Goal: Register for event/course

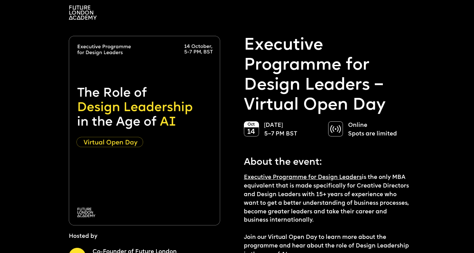
scroll to position [13, 0]
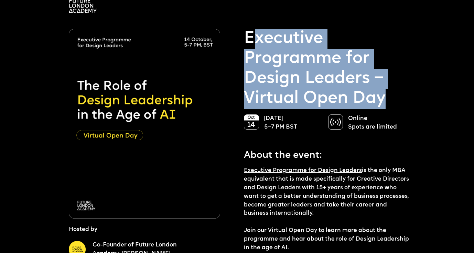
drag, startPoint x: 251, startPoint y: 34, endPoint x: 382, endPoint y: 95, distance: 144.2
click at [382, 95] on p "Executive Programme for Design Leaders – Virtual Open Day" at bounding box center [328, 69] width 168 height 80
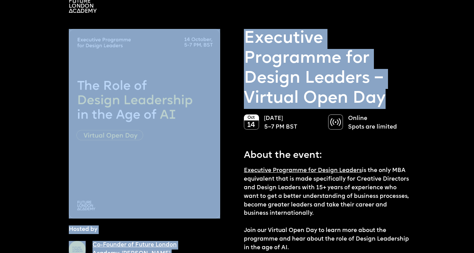
drag, startPoint x: 386, startPoint y: 98, endPoint x: 233, endPoint y: 45, distance: 161.4
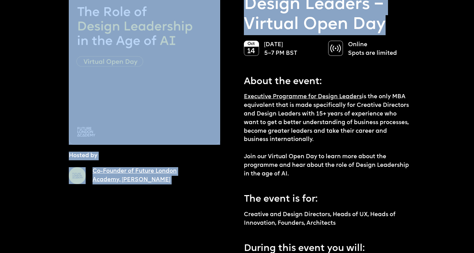
scroll to position [88, 0]
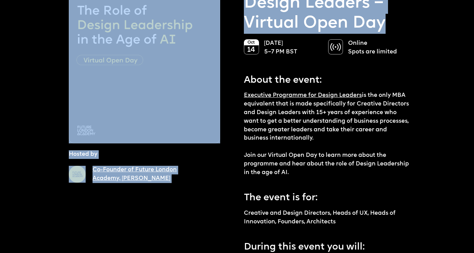
click at [212, 180] on div "Co-Founder of Future London Academy, [PERSON_NAME]" at bounding box center [165, 177] width 145 height 23
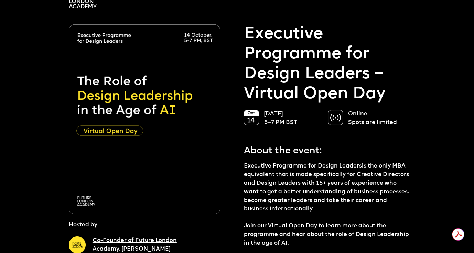
scroll to position [17, 0]
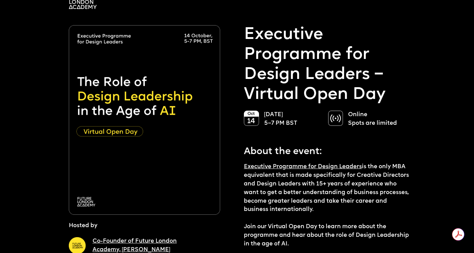
click at [310, 84] on p "Executive Programme for Design Leaders – Virtual Open Day" at bounding box center [328, 65] width 168 height 80
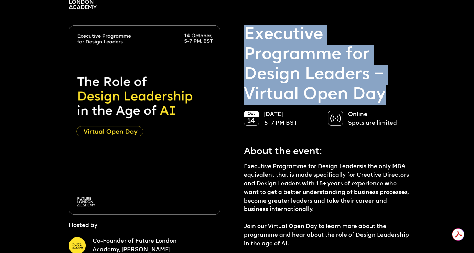
drag, startPoint x: 249, startPoint y: 32, endPoint x: 481, endPoint y: 91, distance: 240.0
click at [474, 91] on html "Hosted by Co-Founder of Future London Academy, [PERSON_NAME] Reserve the spot E…" at bounding box center [237, 109] width 474 height 253
click at [291, 68] on p "Executive Programme for Design Leaders – Virtual Open Day" at bounding box center [328, 65] width 168 height 80
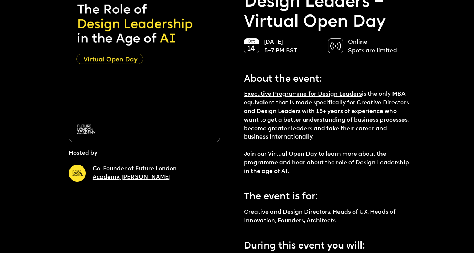
scroll to position [90, 0]
